Goal: Information Seeking & Learning: Learn about a topic

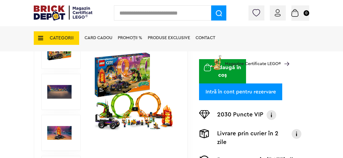
scroll to position [117, 0]
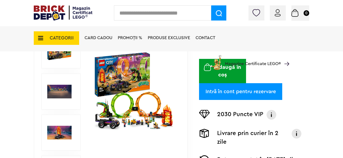
click at [64, 97] on img at bounding box center [59, 92] width 24 height 24
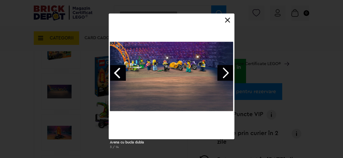
click at [227, 71] on link "Next image" at bounding box center [226, 73] width 16 height 16
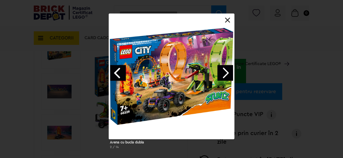
click at [230, 21] on link at bounding box center [227, 20] width 5 height 5
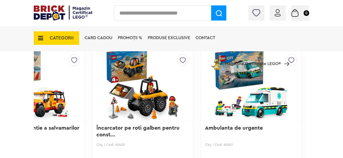
scroll to position [0, 0]
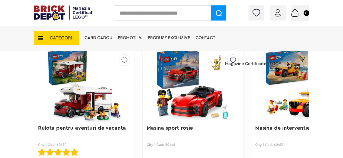
click at [69, 105] on img at bounding box center [84, 86] width 87 height 76
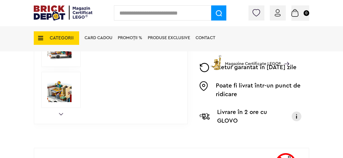
scroll to position [188, 0]
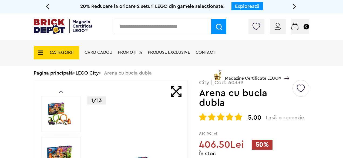
click at [44, 54] on span "CATEGORII" at bounding box center [56, 53] width 45 height 14
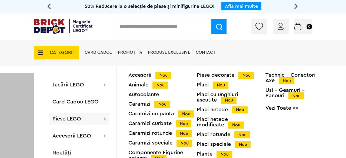
click at [14, 132] on div at bounding box center [173, 152] width 346 height 158
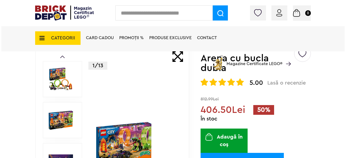
scroll to position [47, 0]
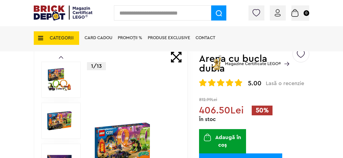
click at [45, 42] on span "CATEGORII" at bounding box center [56, 38] width 45 height 14
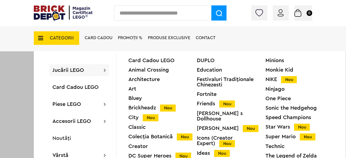
click at [147, 11] on input "text" at bounding box center [162, 12] width 97 height 15
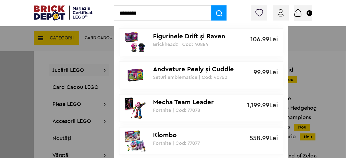
type input "********"
click at [212, 12] on span at bounding box center [218, 12] width 15 height 15
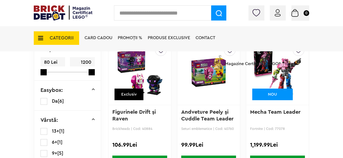
scroll to position [90, 0]
click at [38, 38] on icon at bounding box center [39, 38] width 8 height 6
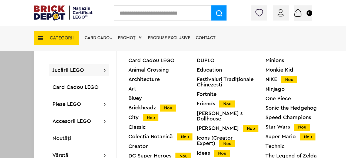
click at [279, 91] on div "Ninjago" at bounding box center [300, 89] width 68 height 5
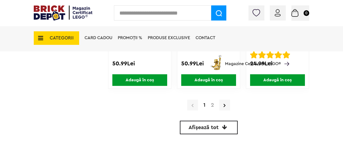
scroll to position [1311, 0]
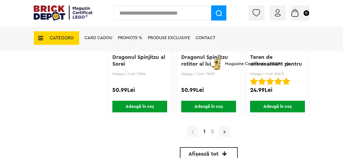
click at [225, 131] on icon at bounding box center [225, 131] width 2 height 5
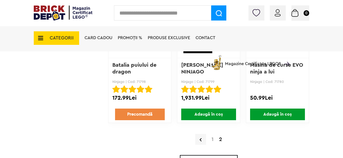
scroll to position [1185, 0]
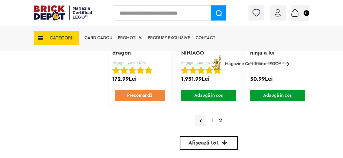
click at [212, 124] on div "1 2" at bounding box center [208, 121] width 201 height 14
click at [212, 123] on link "1" at bounding box center [213, 120] width 8 height 5
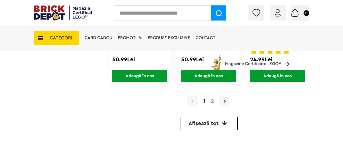
scroll to position [1361, 0]
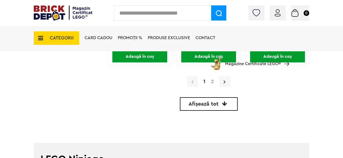
click at [226, 81] on link at bounding box center [225, 81] width 11 height 11
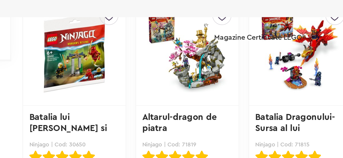
scroll to position [430, 0]
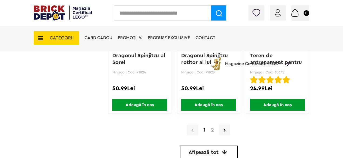
scroll to position [1315, 0]
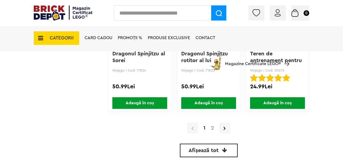
click at [211, 131] on link "2" at bounding box center [213, 127] width 8 height 5
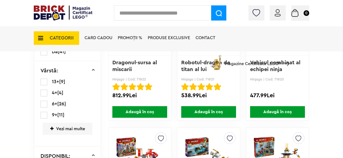
scroll to position [205, 0]
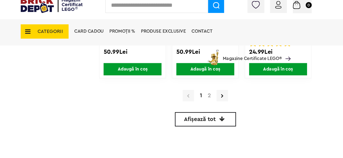
scroll to position [1344, 0]
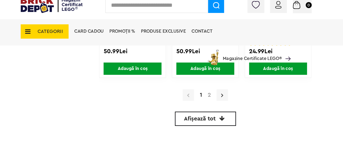
click at [221, 96] on link at bounding box center [225, 98] width 11 height 11
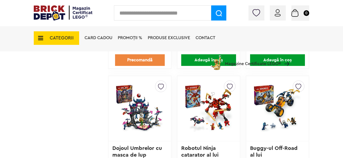
scroll to position [439, 0]
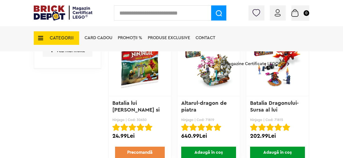
click at [58, 38] on span "CATEGORII" at bounding box center [62, 38] width 24 height 5
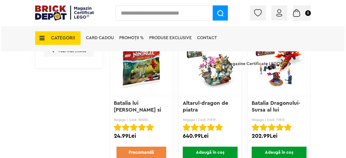
scroll to position [440, 0]
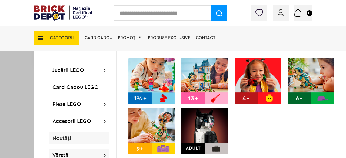
click at [80, 142] on div "Noutăți" at bounding box center [79, 139] width 60 height 12
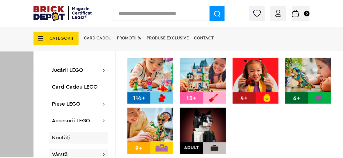
scroll to position [439, 0]
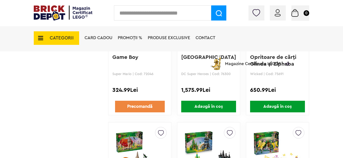
scroll to position [1428, 0]
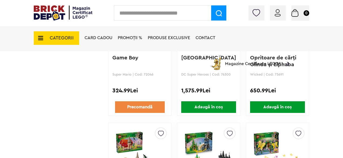
click at [144, 109] on link "Precomandă" at bounding box center [140, 107] width 50 height 12
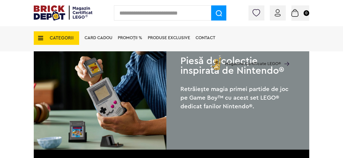
scroll to position [420, 0]
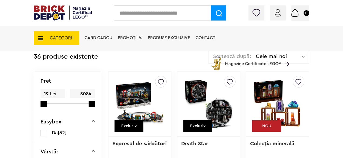
scroll to position [98, 0]
